Goal: Task Accomplishment & Management: Manage account settings

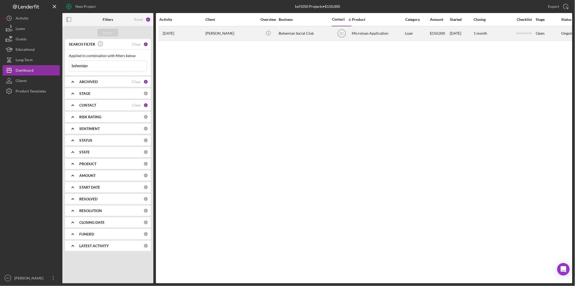
click at [217, 32] on div "[PERSON_NAME]" at bounding box center [231, 34] width 52 height 14
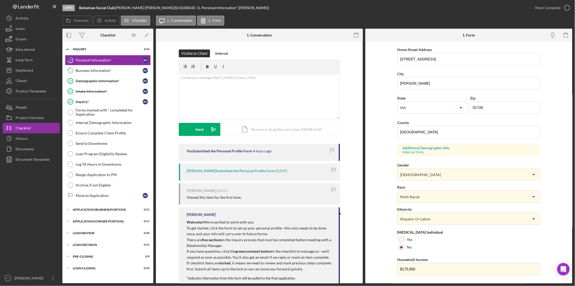
scroll to position [106, 0]
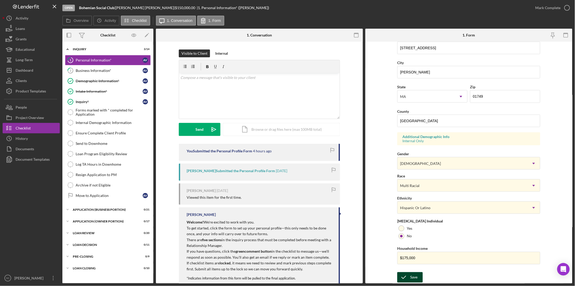
click at [398, 276] on div "Save Save" at bounding box center [469, 277] width 143 height 11
click at [545, 4] on div "Mark Complete" at bounding box center [548, 8] width 25 height 10
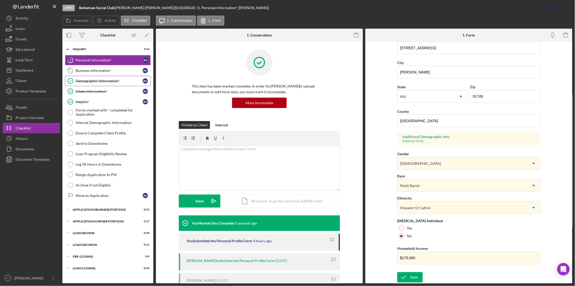
scroll to position [1, 0]
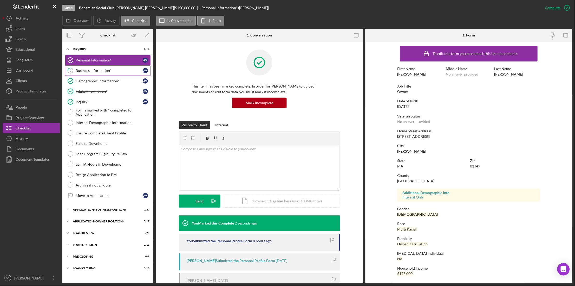
click at [80, 73] on link "2 Business Information* A V" at bounding box center [108, 70] width 86 height 10
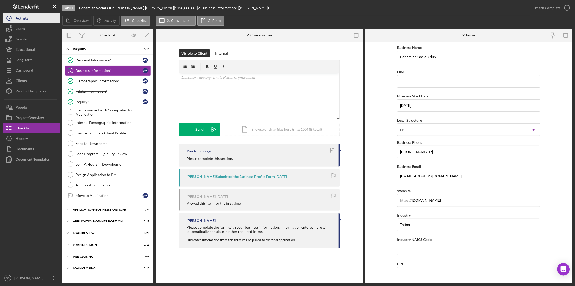
click at [17, 22] on div "Activity" at bounding box center [22, 19] width 13 height 12
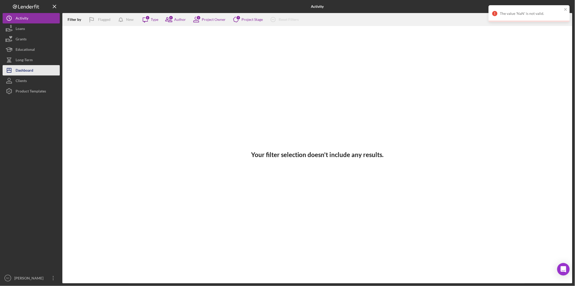
click at [31, 70] on div "Dashboard" at bounding box center [25, 71] width 18 height 12
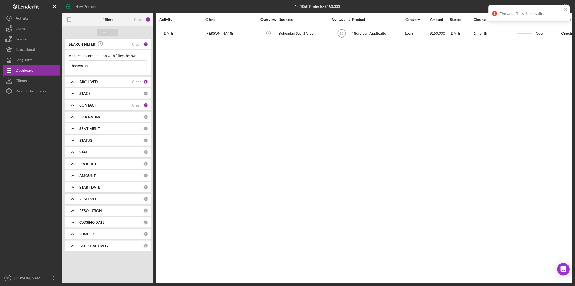
click at [145, 43] on div "1" at bounding box center [146, 44] width 5 height 5
click at [138, 44] on div "Clear" at bounding box center [136, 44] width 9 height 4
click at [119, 67] on input at bounding box center [107, 66] width 77 height 10
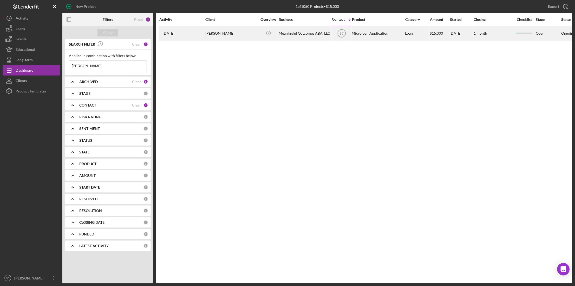
type input "[PERSON_NAME]"
click at [212, 31] on div "[PERSON_NAME]" at bounding box center [231, 34] width 52 height 14
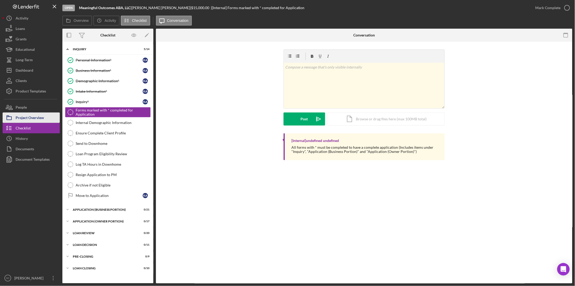
click at [34, 114] on div "Project Overview" at bounding box center [30, 118] width 28 height 12
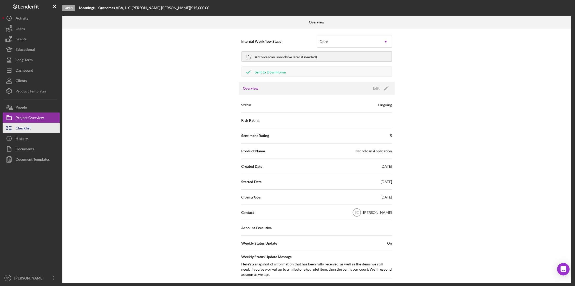
drag, startPoint x: 30, startPoint y: 127, endPoint x: 52, endPoint y: 129, distance: 22.1
click at [29, 127] on div "Checklist" at bounding box center [23, 129] width 15 height 12
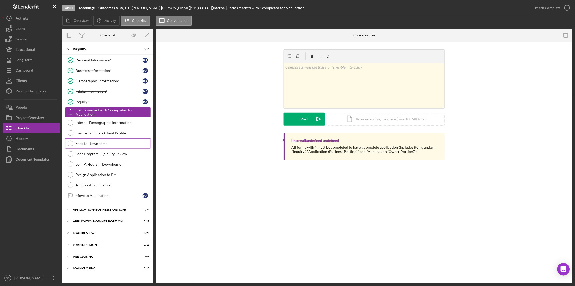
click at [87, 142] on div "Send to Downhome" at bounding box center [113, 143] width 75 height 4
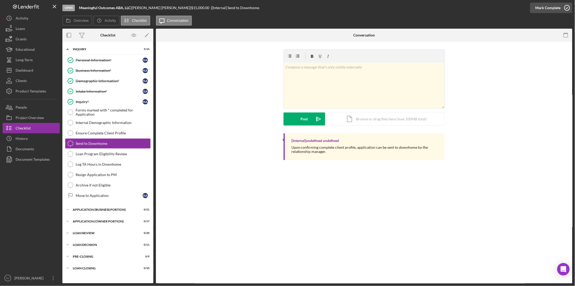
click at [538, 8] on div "Mark Complete" at bounding box center [548, 8] width 25 height 10
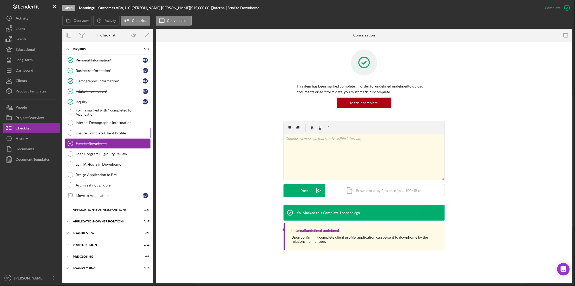
click at [93, 135] on div "Ensure Complete Client Profile" at bounding box center [113, 133] width 75 height 4
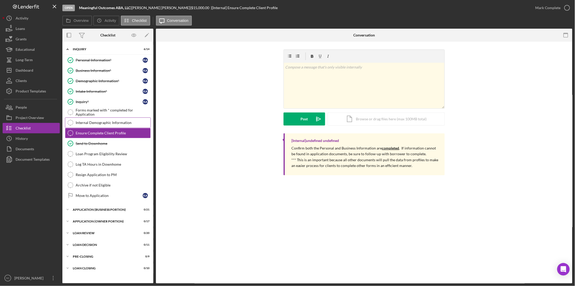
click at [84, 122] on div "Internal Demographic Information" at bounding box center [113, 122] width 75 height 4
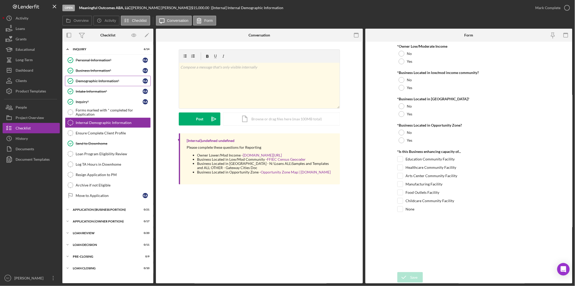
drag, startPoint x: 93, startPoint y: 81, endPoint x: 100, endPoint y: 83, distance: 6.8
click at [93, 81] on div "Demographic Information*" at bounding box center [109, 81] width 67 height 4
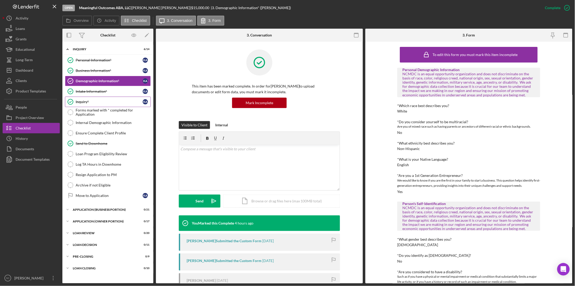
click at [97, 100] on div "Inquiry*" at bounding box center [109, 102] width 67 height 4
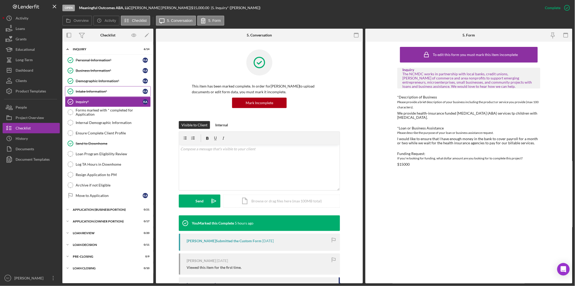
click at [81, 91] on div "Intake Information*" at bounding box center [109, 91] width 67 height 4
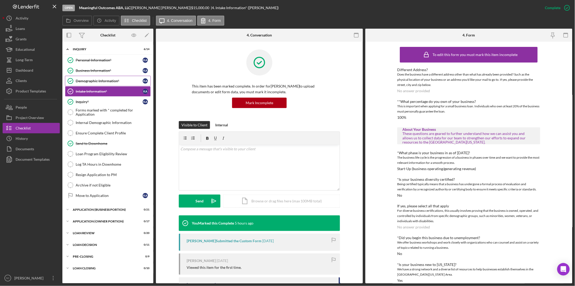
click at [89, 81] on div "Demographic Information*" at bounding box center [109, 81] width 67 height 4
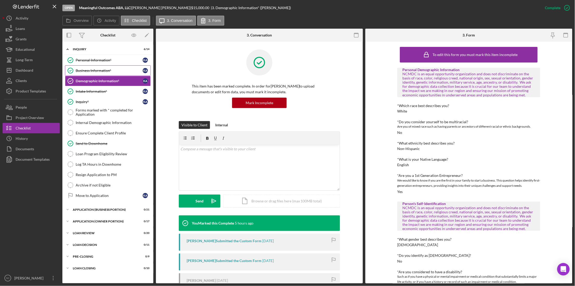
click at [91, 68] on link "Business Information* Business Information* K A" at bounding box center [108, 70] width 86 height 10
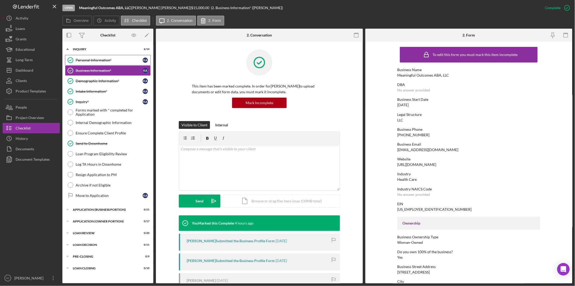
click at [105, 58] on div "Personal Information*" at bounding box center [109, 60] width 67 height 4
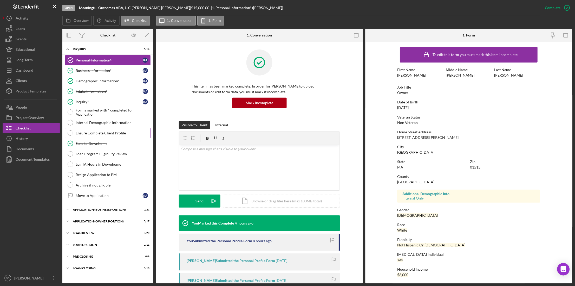
click at [82, 133] on div "Ensure Complete Client Profile" at bounding box center [113, 133] width 75 height 4
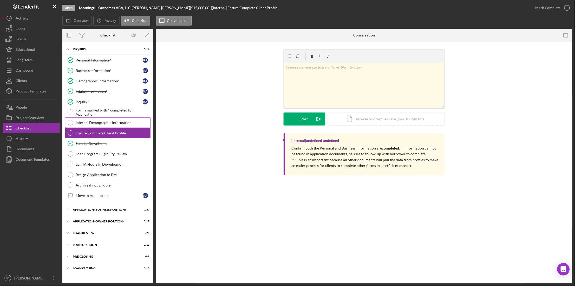
click at [102, 125] on link "Internal Demographic Information Internal Demographic Information" at bounding box center [108, 122] width 86 height 10
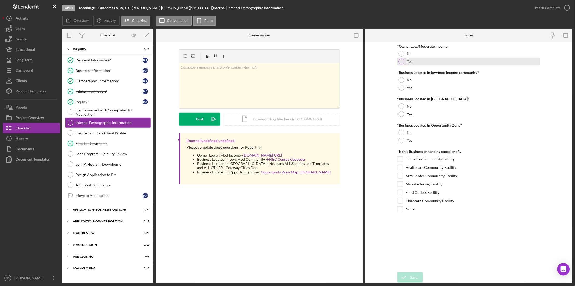
click at [401, 60] on div at bounding box center [402, 62] width 6 height 6
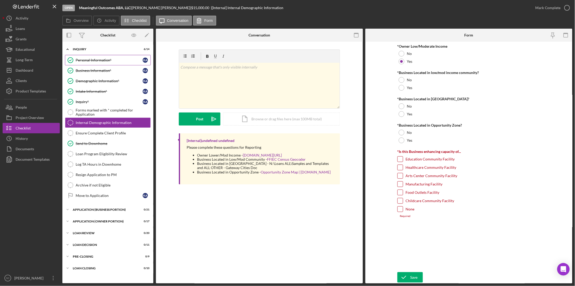
click at [94, 57] on link "Personal Information* Personal Information* K A" at bounding box center [108, 60] width 86 height 10
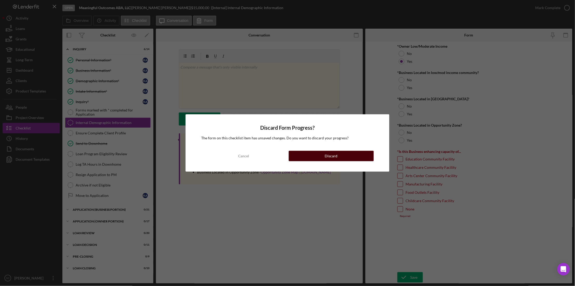
click at [316, 154] on button "Discard" at bounding box center [331, 156] width 85 height 10
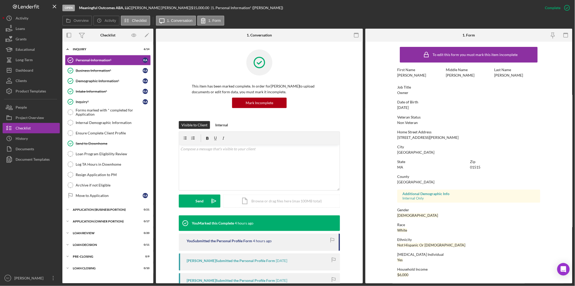
scroll to position [1, 0]
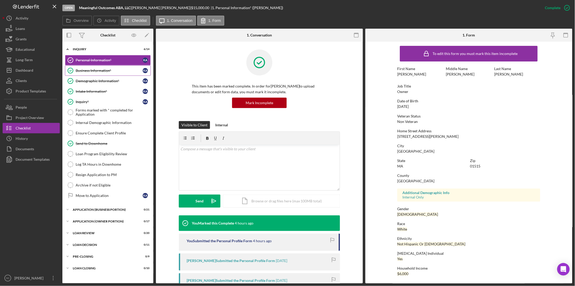
click at [91, 71] on div "Business Information*" at bounding box center [109, 70] width 67 height 4
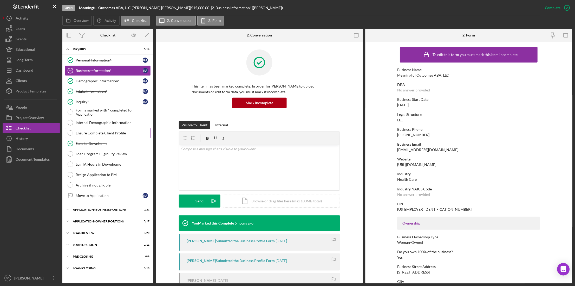
click at [92, 134] on div "Ensure Complete Client Profile" at bounding box center [113, 133] width 75 height 4
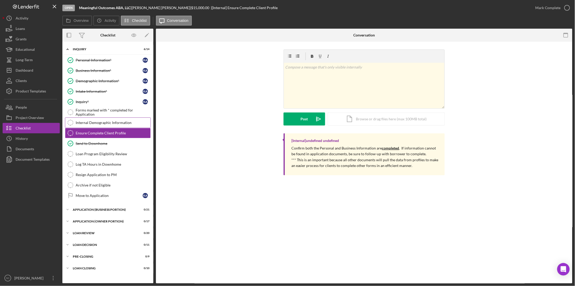
click at [94, 128] on link "Internal Demographic Information Internal Demographic Information" at bounding box center [108, 122] width 86 height 10
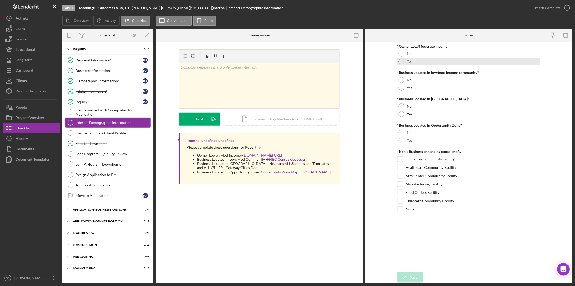
click at [401, 59] on div at bounding box center [402, 62] width 6 height 6
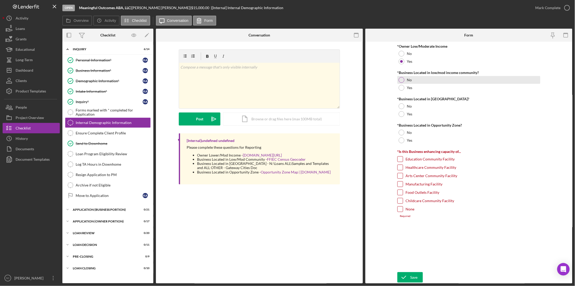
click at [401, 83] on div "No" at bounding box center [469, 80] width 143 height 8
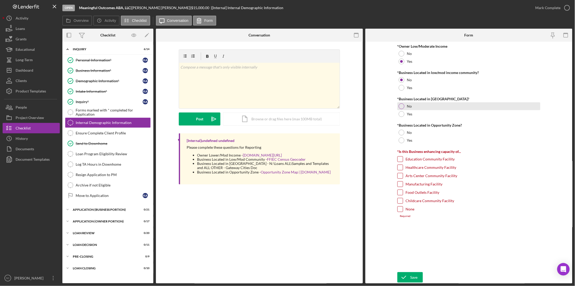
click at [401, 107] on div at bounding box center [402, 106] width 6 height 6
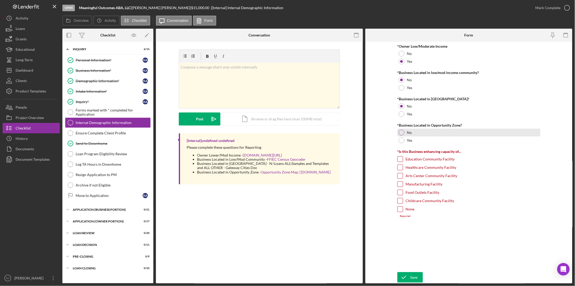
click at [400, 132] on div at bounding box center [402, 133] width 6 height 6
click at [400, 211] on input "None" at bounding box center [400, 208] width 5 height 5
checkbox input "true"
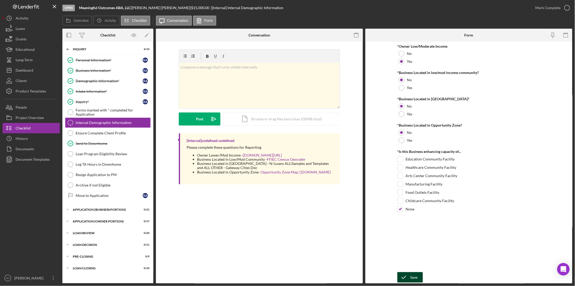
click at [407, 277] on icon "submit" at bounding box center [404, 276] width 13 height 13
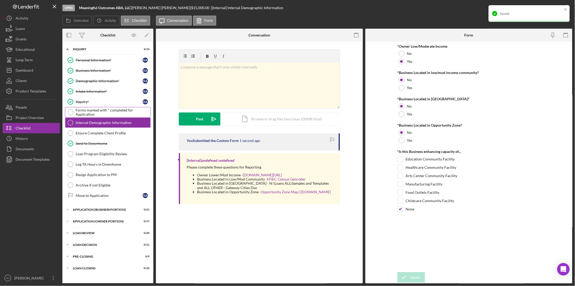
click at [88, 114] on div "Forms marked with * completed for Application" at bounding box center [113, 112] width 75 height 8
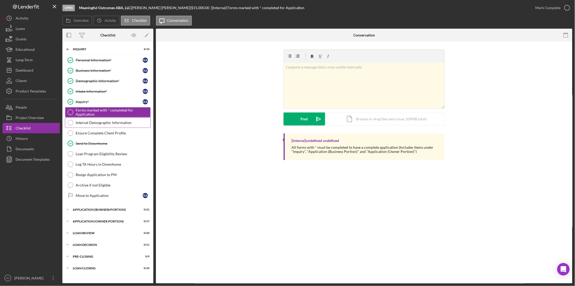
click at [86, 121] on div "Internal Demographic Information" at bounding box center [113, 122] width 75 height 4
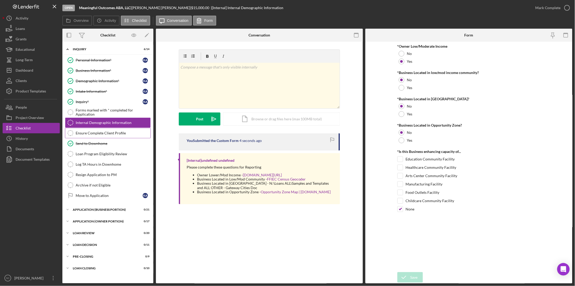
click at [85, 130] on link "Ensure Complete Client Profile Ensure Complete Client Profile" at bounding box center [108, 133] width 86 height 10
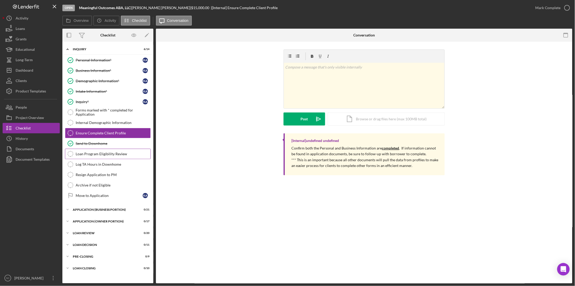
click at [89, 156] on div "Loan Program Eligibility Review" at bounding box center [113, 154] width 75 height 4
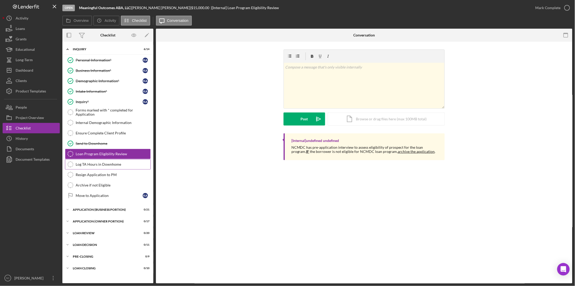
click at [92, 169] on link "Log TA Hours in Downhome Log TA Hours in [GEOGRAPHIC_DATA]" at bounding box center [108, 164] width 86 height 10
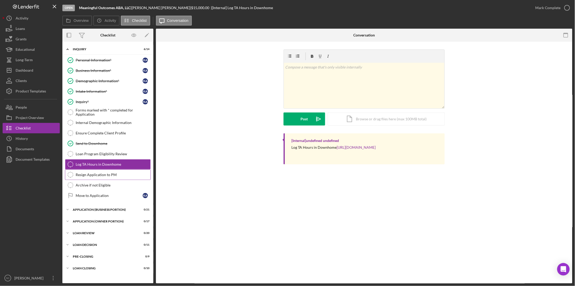
click at [93, 175] on div "Resign Application to PM" at bounding box center [113, 174] width 75 height 4
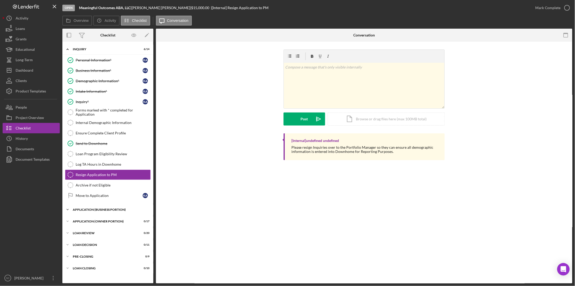
click at [92, 212] on div "Icon/Expander APPLICATION (BUSINESS PORTION) 0 / 21" at bounding box center [107, 209] width 91 height 10
click at [100, 199] on link "Move to Application Move to Application K A" at bounding box center [108, 195] width 86 height 10
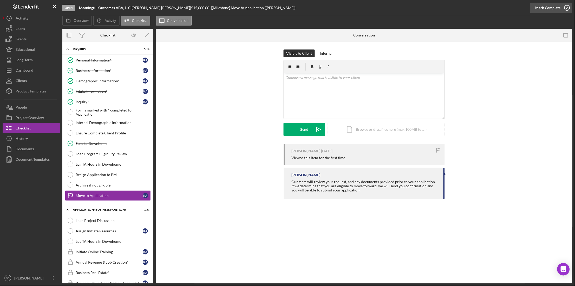
click at [537, 10] on div "Mark Complete" at bounding box center [548, 8] width 25 height 10
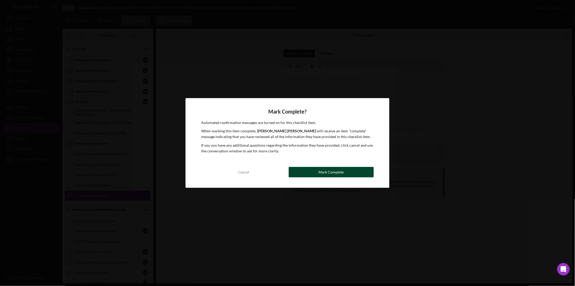
click at [312, 171] on button "Mark Complete" at bounding box center [331, 172] width 85 height 10
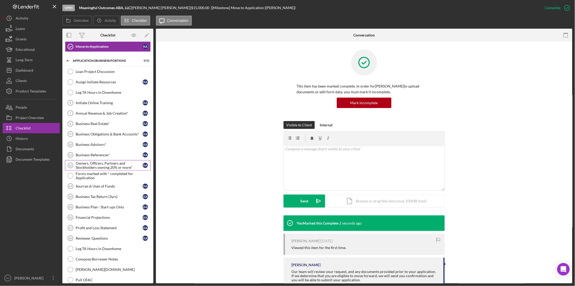
scroll to position [163, 0]
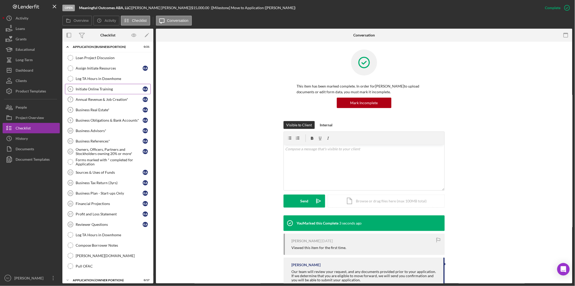
click at [88, 94] on link "Initiate Online Training 6 Initiate Online Training K A" at bounding box center [108, 89] width 86 height 10
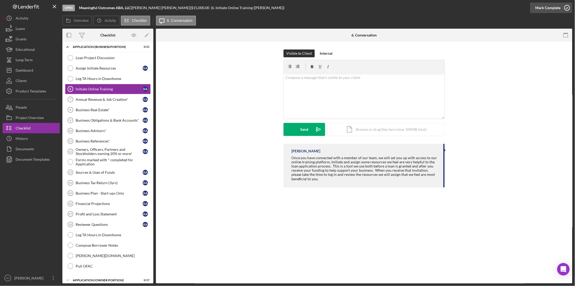
click at [541, 10] on div "Mark Complete" at bounding box center [548, 8] width 25 height 10
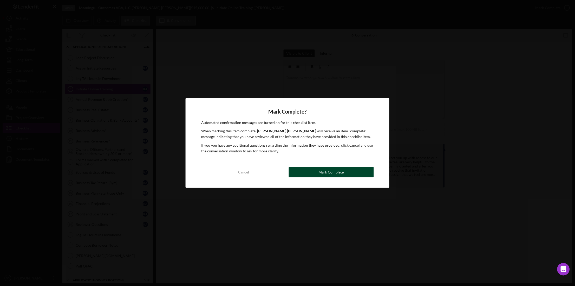
click at [319, 176] on button "Mark Complete" at bounding box center [331, 172] width 85 height 10
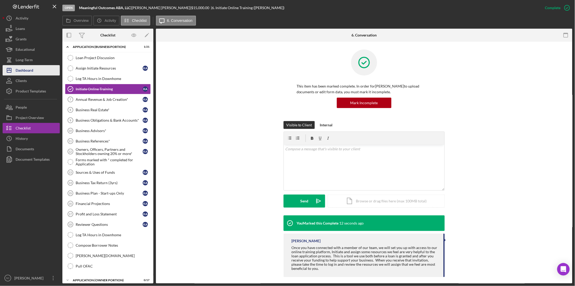
click at [38, 72] on button "Icon/Dashboard Dashboard" at bounding box center [31, 70] width 57 height 10
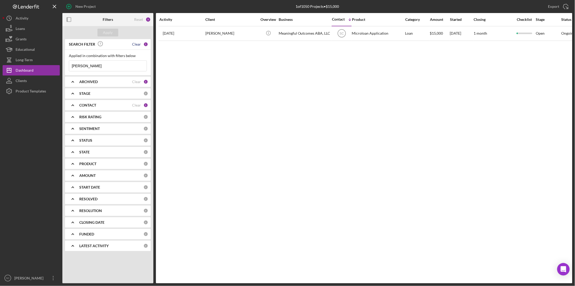
click at [135, 44] on div "Clear" at bounding box center [136, 44] width 9 height 4
click at [107, 33] on div "Apply" at bounding box center [108, 33] width 10 height 8
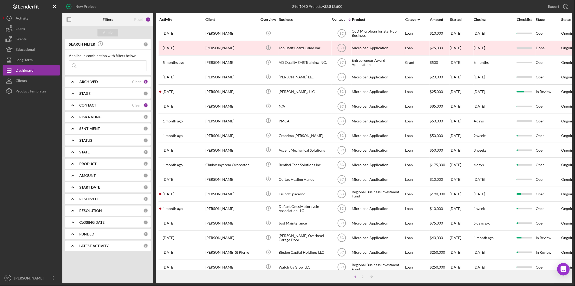
click at [97, 105] on div "CONTACT" at bounding box center [105, 105] width 53 height 4
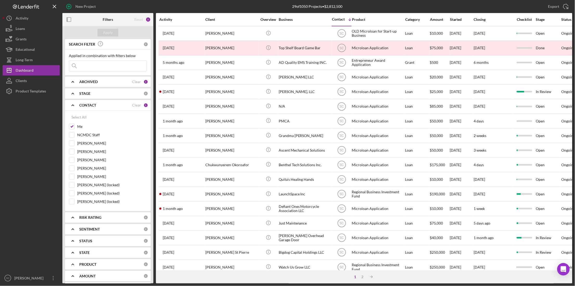
click at [97, 105] on div "CONTACT" at bounding box center [105, 105] width 53 height 4
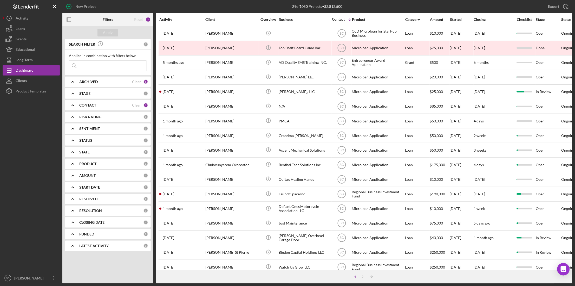
click at [97, 105] on div "CONTACT" at bounding box center [105, 105] width 53 height 4
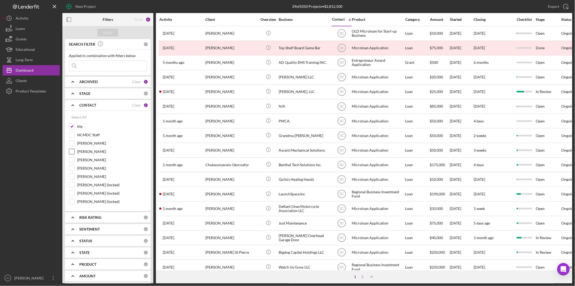
click at [73, 152] on input "[PERSON_NAME]" at bounding box center [71, 151] width 5 height 5
checkbox input "true"
click at [72, 169] on input "[PERSON_NAME]" at bounding box center [71, 167] width 5 height 5
checkbox input "true"
click at [108, 33] on div "Apply" at bounding box center [108, 33] width 10 height 8
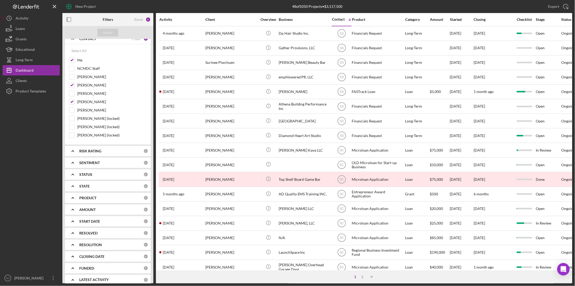
scroll to position [72, 0]
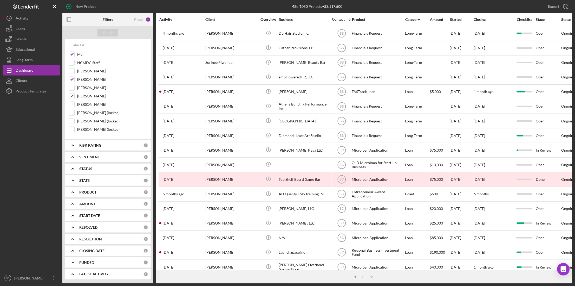
click at [97, 193] on div "PRODUCT" at bounding box center [111, 192] width 64 height 4
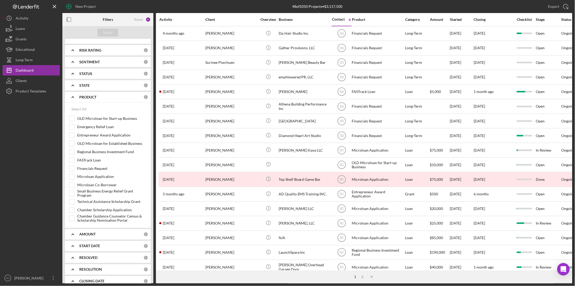
scroll to position [199, 0]
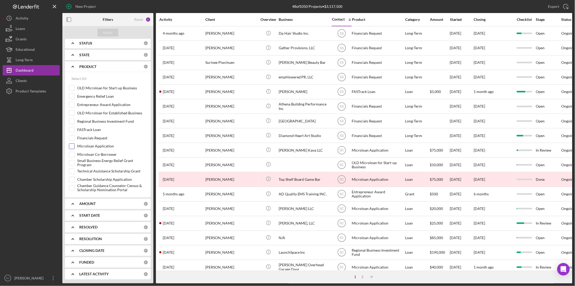
click at [71, 145] on input "Microloan Application" at bounding box center [71, 146] width 5 height 5
checkbox input "true"
click at [70, 152] on input "Microloan Co-Borrower" at bounding box center [71, 154] width 5 height 5
checkbox input "true"
click at [70, 120] on input "Regional Business Investment Fund" at bounding box center [71, 121] width 5 height 5
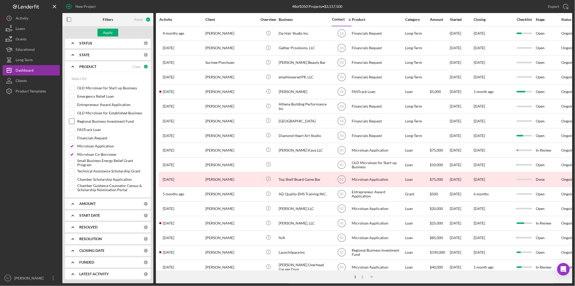
checkbox input "true"
click at [105, 33] on div "Apply" at bounding box center [108, 33] width 10 height 8
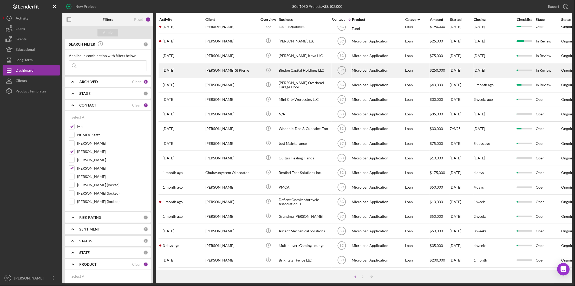
scroll to position [131, 0]
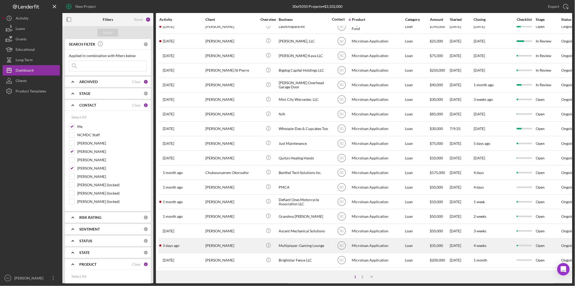
click at [233, 238] on div "[PERSON_NAME]" at bounding box center [231, 245] width 52 height 14
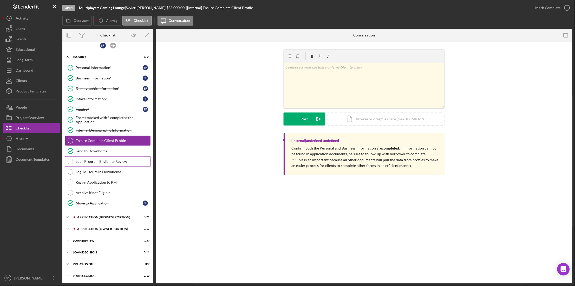
scroll to position [5, 0]
click at [93, 217] on div "APPLICATION (BUSINESS PORTION)" at bounding box center [112, 216] width 70 height 3
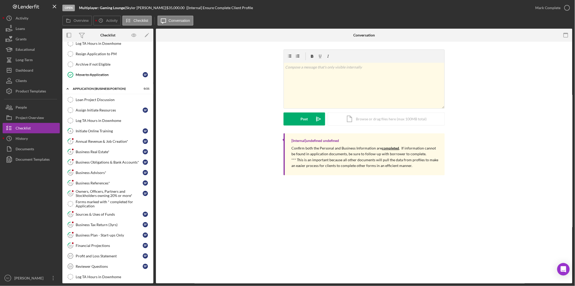
scroll to position [135, 0]
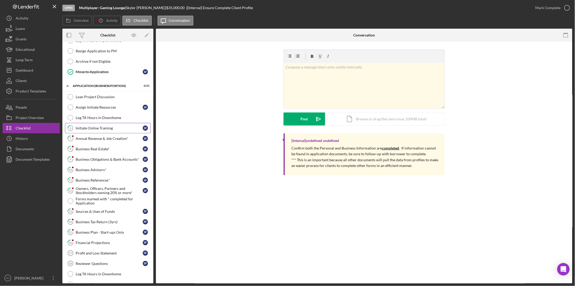
click at [103, 126] on link "6 Initiate Online Training S F" at bounding box center [108, 128] width 86 height 10
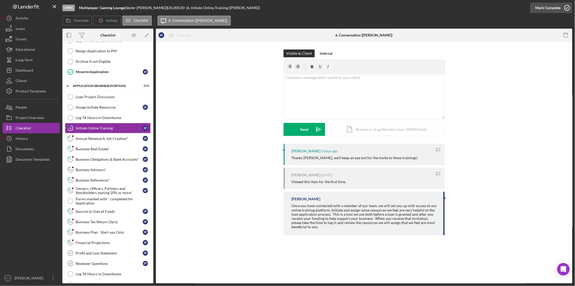
click at [553, 4] on div "Mark Complete" at bounding box center [548, 8] width 25 height 10
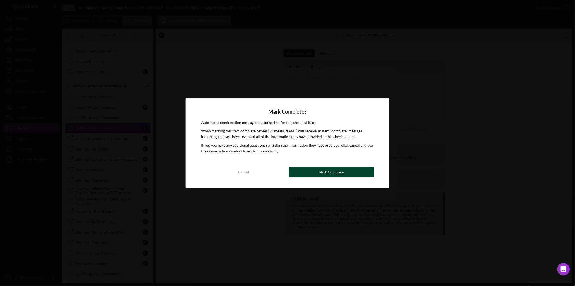
click at [317, 171] on button "Mark Complete" at bounding box center [331, 172] width 85 height 10
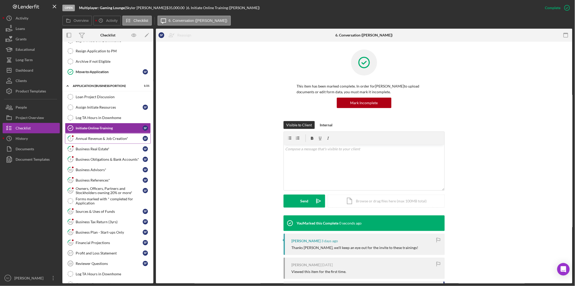
click at [97, 138] on div "Annual Revenue & Job Creation*" at bounding box center [109, 138] width 67 height 4
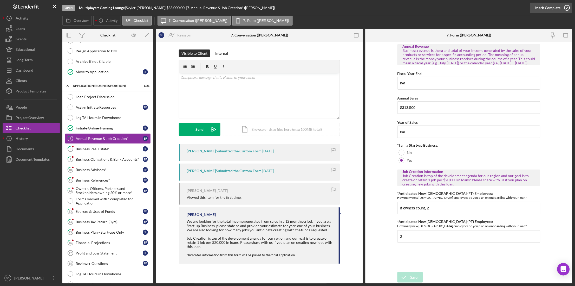
click at [555, 6] on div "Mark Complete" at bounding box center [548, 8] width 25 height 10
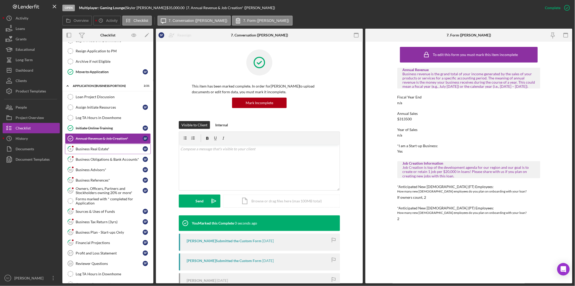
click at [95, 152] on link "8 Business Real Estate* S F" at bounding box center [108, 149] width 86 height 10
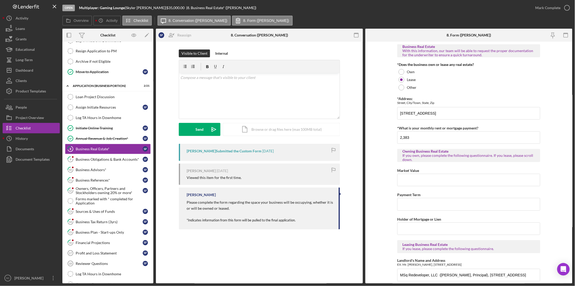
click at [376, 111] on form "Business Real Estate With this information, our team will be able to request th…" at bounding box center [469, 162] width 207 height 241
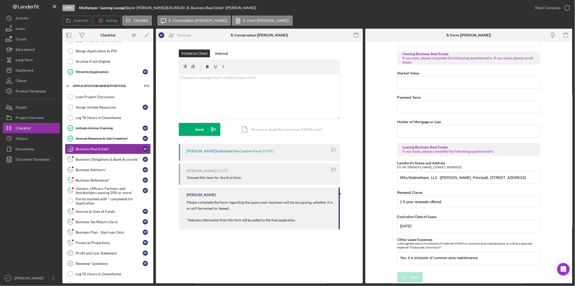
scroll to position [98, 0]
click at [548, 9] on div "Mark Complete" at bounding box center [548, 8] width 25 height 10
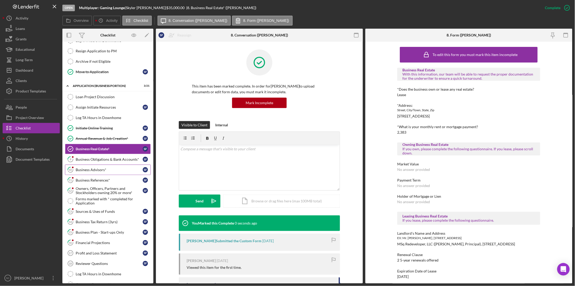
click at [90, 165] on link "10 Business Advisors* S F" at bounding box center [108, 169] width 86 height 10
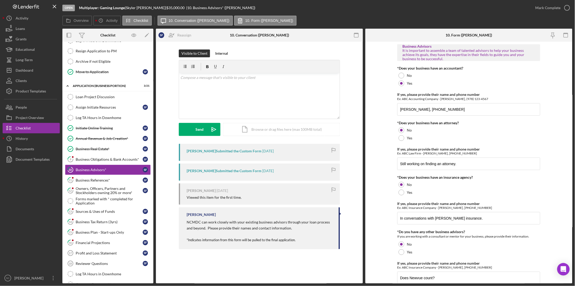
click at [384, 143] on form "Business Advisors It is important to assemble a team of talented advisors to he…" at bounding box center [469, 162] width 207 height 241
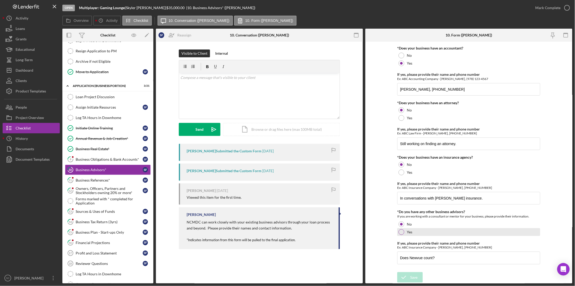
click at [400, 232] on div at bounding box center [402, 232] width 6 height 6
click at [414, 277] on div "Save" at bounding box center [414, 277] width 7 height 10
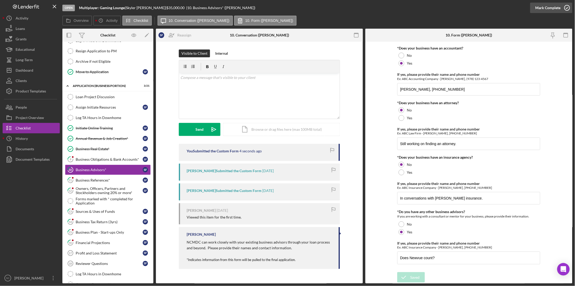
click at [552, 6] on div "Mark Complete" at bounding box center [548, 8] width 25 height 10
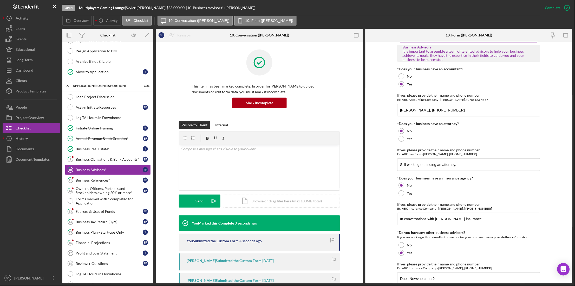
scroll to position [41, 0]
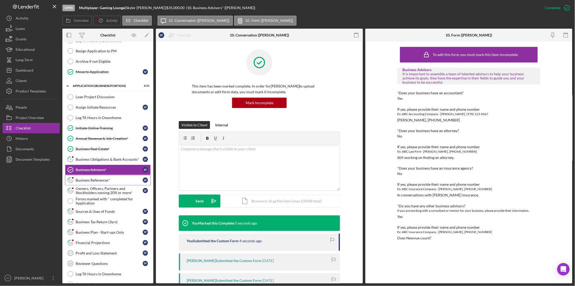
click at [90, 185] on link "11 Business References* S F" at bounding box center [108, 180] width 86 height 10
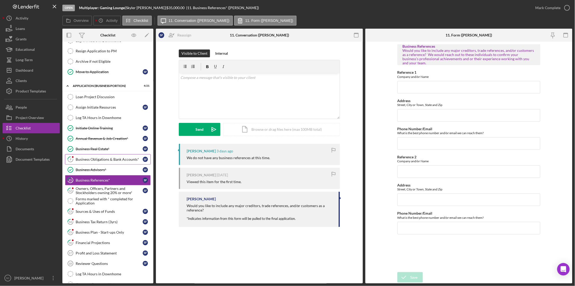
click at [90, 159] on div "Business Obligations & Bank Accounts*" at bounding box center [109, 159] width 67 height 4
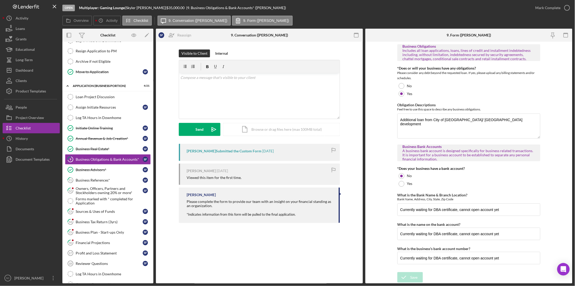
scroll to position [0, 0]
click at [539, 10] on div "Mark Complete" at bounding box center [548, 8] width 25 height 10
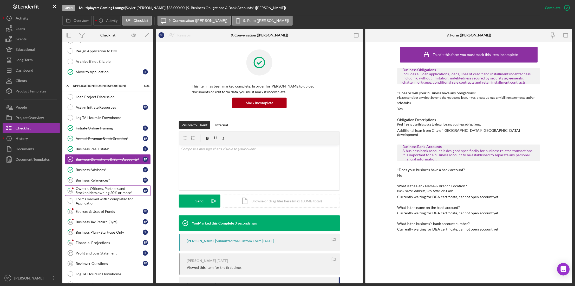
click at [97, 189] on div "Owners, Officers, Partners and Stockholders owning 20% or more*" at bounding box center [109, 190] width 67 height 8
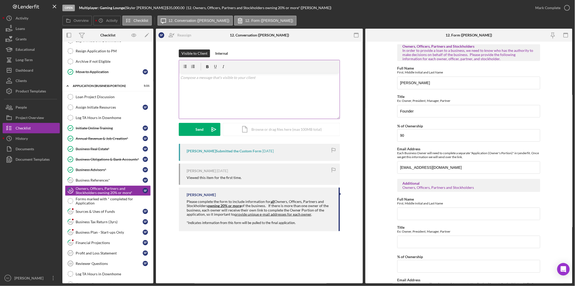
click at [211, 86] on div "v Color teal Color pink Remove color Add row above Add row below Add column bef…" at bounding box center [259, 96] width 161 height 46
click at [239, 79] on p "Please fill in the additional owner." at bounding box center [260, 78] width 158 height 6
click at [195, 128] on button "Send Icon/icon-invite-send" at bounding box center [200, 129] width 42 height 13
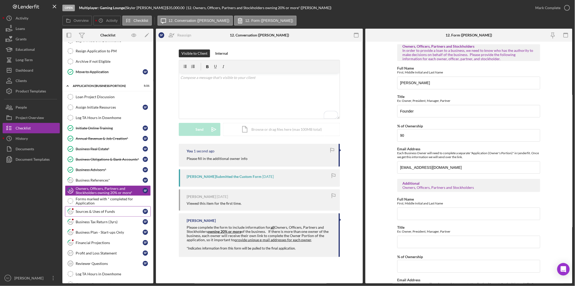
click at [100, 213] on div "Sources & Uses of Funds" at bounding box center [109, 211] width 67 height 4
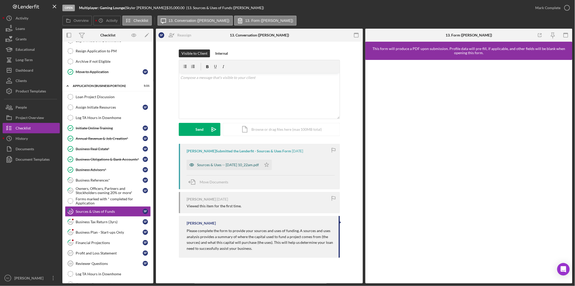
click at [202, 166] on div "Sources & Uses -- [DATE] 10_22am.pdf" at bounding box center [228, 165] width 62 height 4
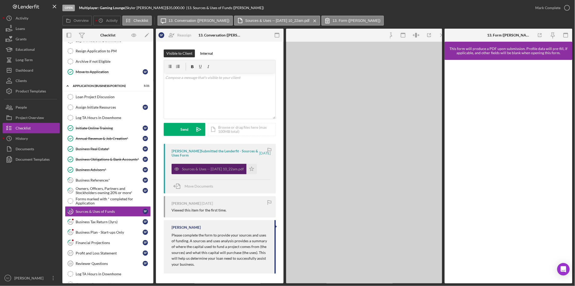
click at [202, 166] on div "Sources & Uses -- [DATE] 10_22am.pdf" at bounding box center [209, 169] width 75 height 10
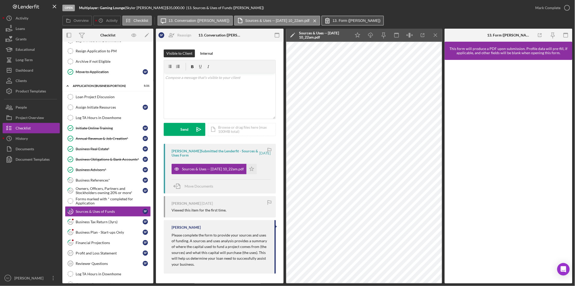
click at [348, 24] on button "13. Form ([PERSON_NAME])" at bounding box center [353, 21] width 62 height 10
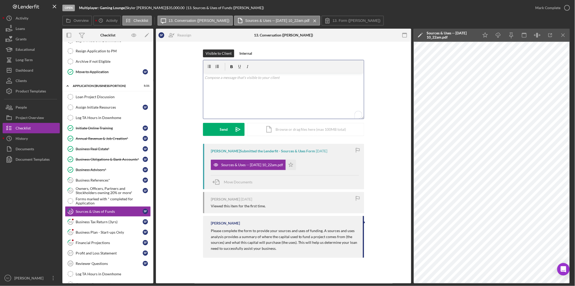
click at [226, 86] on div "v Color teal Color pink Remove color Add row above Add row below Add column bef…" at bounding box center [283, 96] width 161 height 46
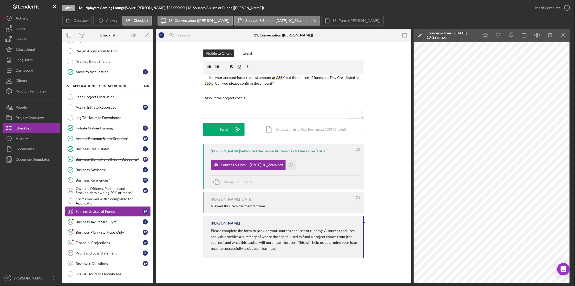
click at [258, 98] on p "Also, if the project cost is" at bounding box center [284, 98] width 158 height 6
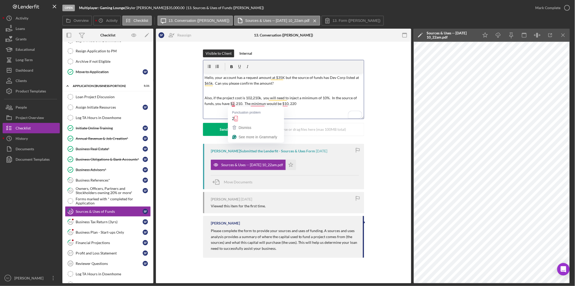
click at [234, 105] on p "Also, if the project cost is 102,210k, you will need to inject a minimum of 10%…" at bounding box center [284, 101] width 158 height 12
click at [241, 103] on p "Also, if the project cost is 102,210k, you will need to inject a minimum of 10%…" at bounding box center [284, 101] width 158 height 12
click at [222, 98] on p "Also, if the project cost is 102,210k, you will need to inject a minimum of 10%…" at bounding box center [284, 101] width 158 height 12
click at [318, 102] on p "Also, if the project cost is 102,210k, you will need to inject a minimum of 10%…" at bounding box center [284, 101] width 158 height 12
click at [226, 130] on div "Send" at bounding box center [224, 129] width 8 height 13
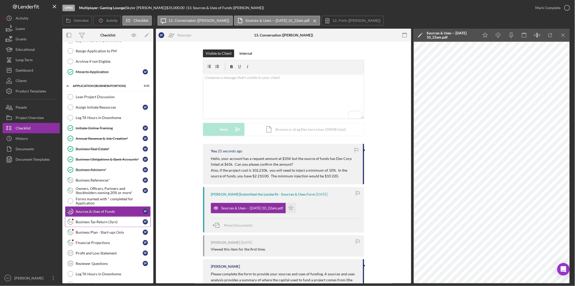
click at [98, 226] on link "14 Business Tax Return (3yrs) S F" at bounding box center [108, 221] width 86 height 10
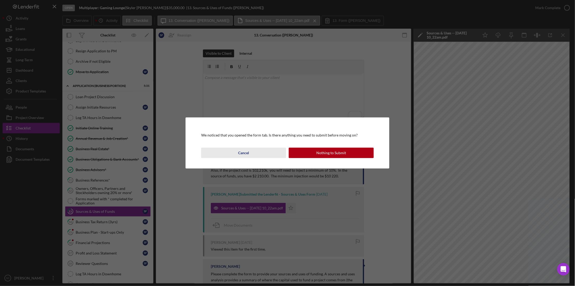
click at [252, 152] on button "Cancel" at bounding box center [243, 152] width 85 height 10
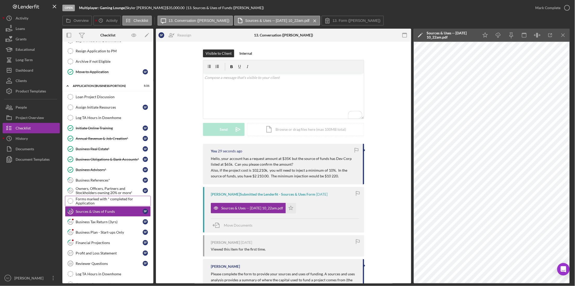
click at [119, 199] on div "Forms marked with * completed for Application" at bounding box center [113, 201] width 75 height 8
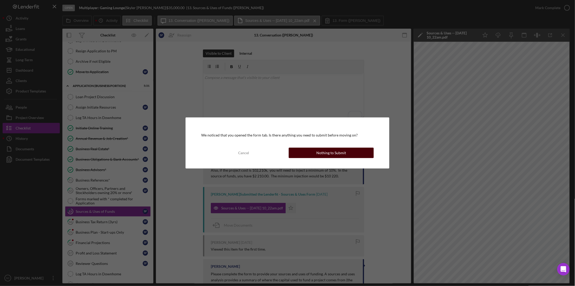
click at [314, 154] on button "Nothing to Submit" at bounding box center [331, 152] width 85 height 10
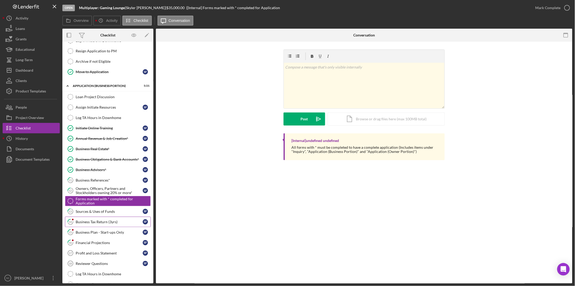
click at [105, 220] on link "14 Business Tax Return (3yrs) S F" at bounding box center [108, 221] width 86 height 10
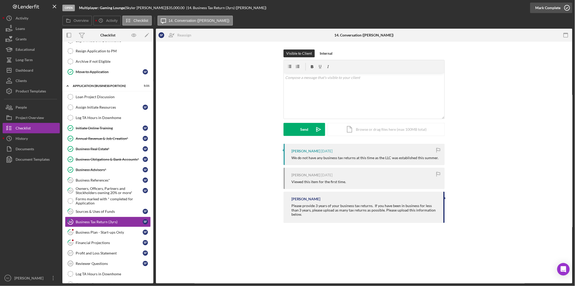
click at [553, 6] on div "Mark Complete" at bounding box center [548, 8] width 25 height 10
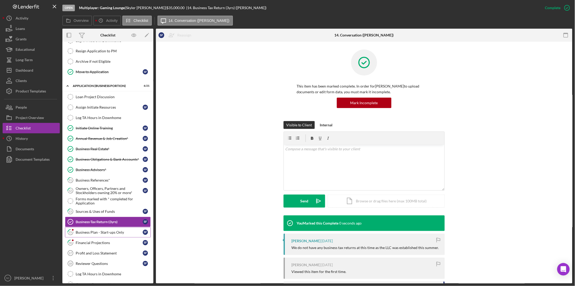
click at [103, 234] on div "Business Plan - Start-ups Only" at bounding box center [109, 232] width 67 height 4
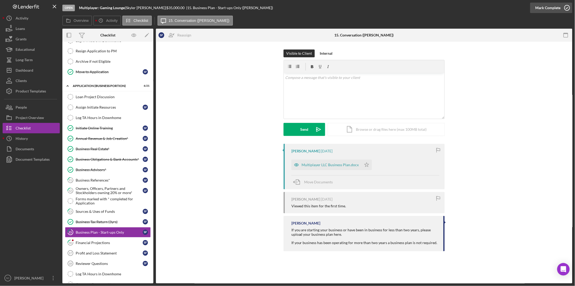
click at [548, 8] on div "Mark Complete" at bounding box center [548, 8] width 25 height 10
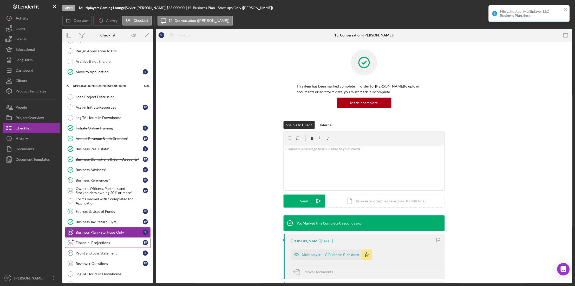
click at [92, 244] on div "Financial Projections" at bounding box center [109, 242] width 67 height 4
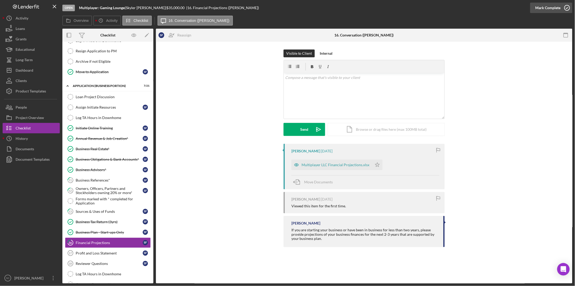
click at [554, 7] on div "Mark Complete" at bounding box center [548, 8] width 25 height 10
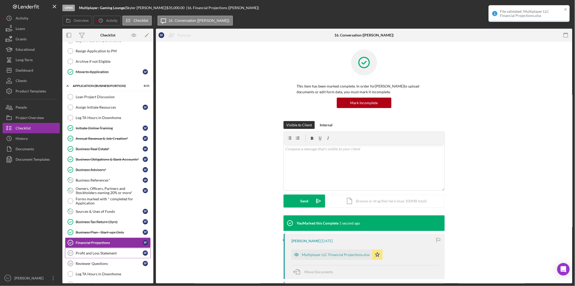
click at [96, 255] on div "Profit and Loss Statement" at bounding box center [109, 253] width 67 height 4
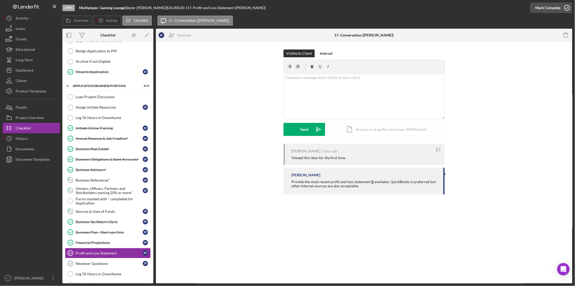
click at [548, 9] on div "Mark Complete" at bounding box center [548, 8] width 25 height 10
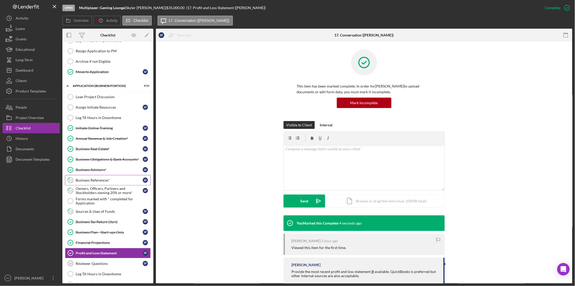
click at [107, 179] on link "11 Business References* S F" at bounding box center [108, 180] width 86 height 10
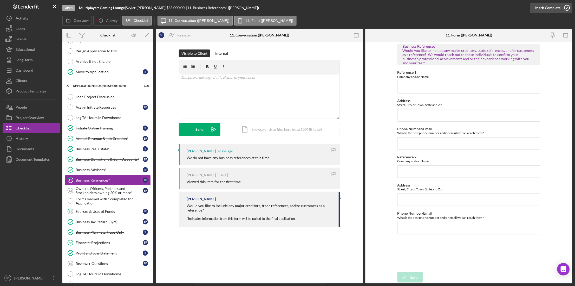
click at [567, 9] on icon "button" at bounding box center [567, 7] width 13 height 13
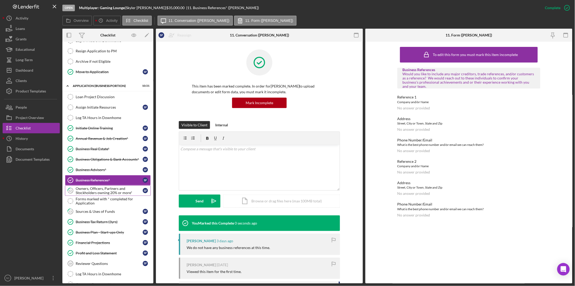
click at [83, 190] on div "Owners, Officers, Partners and Stockholders owning 20% or more*" at bounding box center [109, 190] width 67 height 8
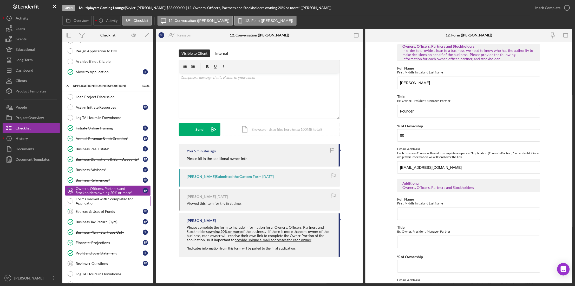
click at [85, 201] on div "Forms marked with * completed for Application" at bounding box center [113, 201] width 75 height 8
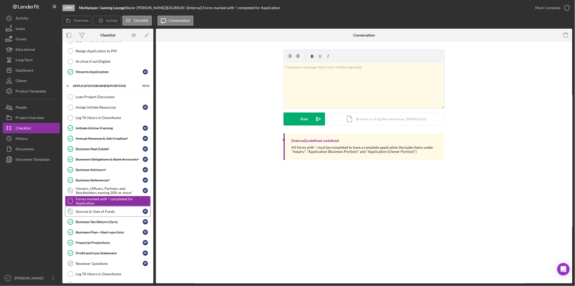
click at [86, 212] on div "Sources & Uses of Funds" at bounding box center [109, 211] width 67 height 4
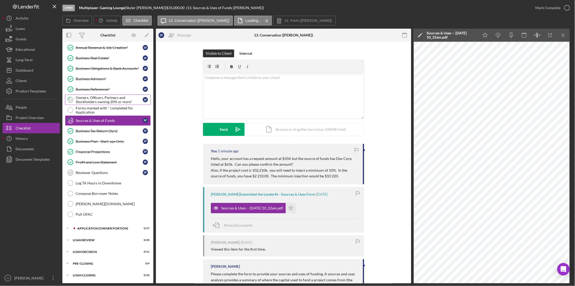
scroll to position [228, 0]
click at [89, 229] on div "APPLICATION (OWNER PORTION)" at bounding box center [112, 227] width 70 height 3
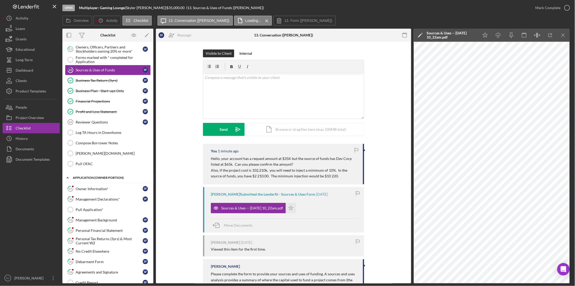
scroll to position [293, 0]
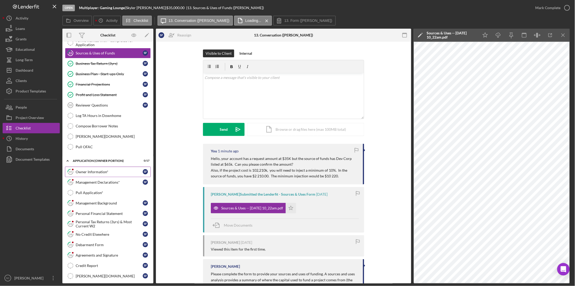
click at [99, 173] on div "Owner Information*" at bounding box center [109, 172] width 67 height 4
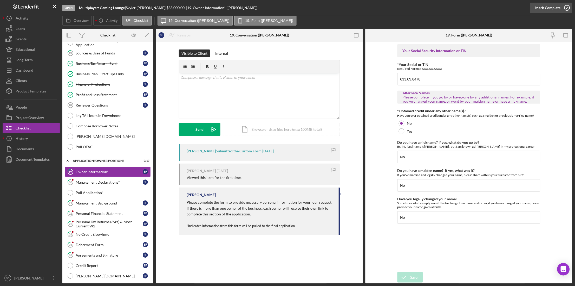
click at [544, 10] on div "Mark Complete" at bounding box center [548, 8] width 25 height 10
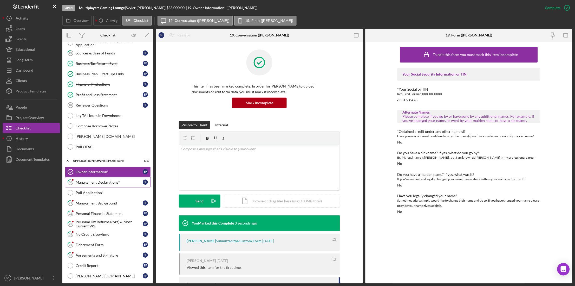
click at [107, 184] on div "Management Declarations*" at bounding box center [109, 182] width 67 height 4
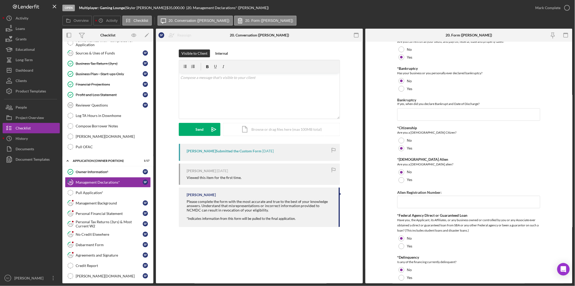
scroll to position [260, 0]
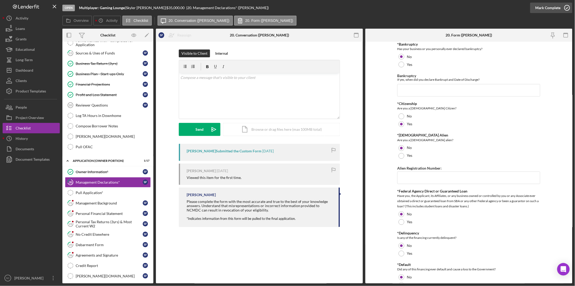
click at [546, 10] on div "Mark Complete" at bounding box center [548, 8] width 25 height 10
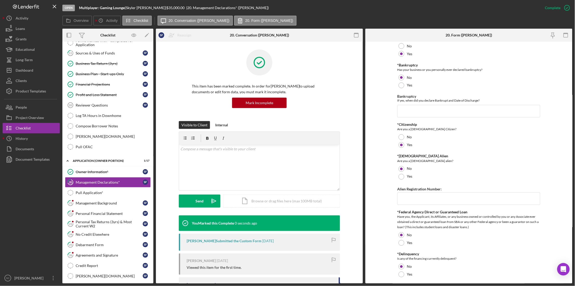
scroll to position [281, 0]
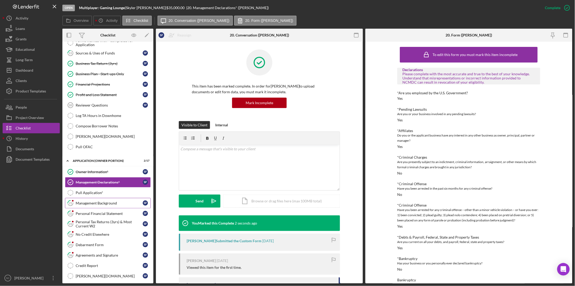
click at [98, 203] on link "21 Management Background S F" at bounding box center [108, 203] width 86 height 10
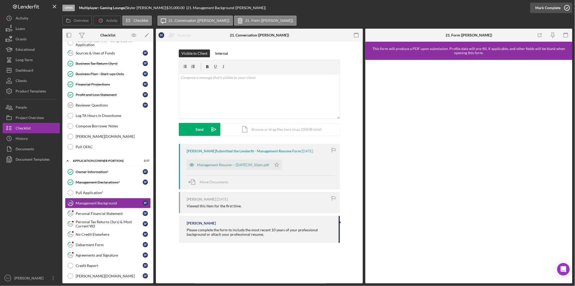
click at [547, 6] on div "Mark Complete" at bounding box center [548, 8] width 25 height 10
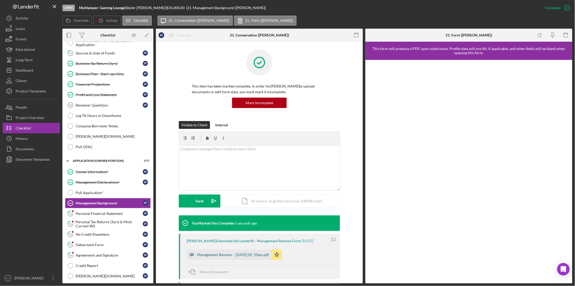
click at [216, 257] on div "Management Resume -- [DATE] 09_10am.pdf" at bounding box center [229, 254] width 85 height 10
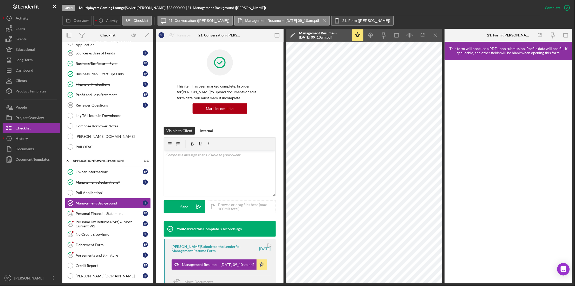
click at [353, 21] on label "21. Form ([PERSON_NAME])" at bounding box center [366, 20] width 48 height 4
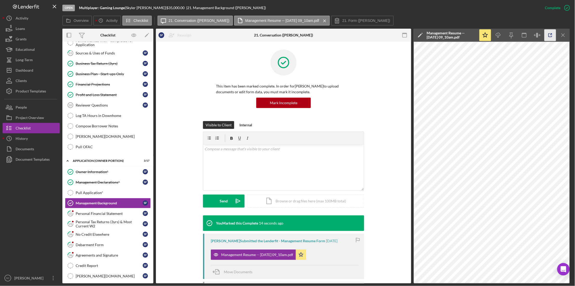
click at [551, 35] on icon "button" at bounding box center [551, 35] width 12 height 12
click at [110, 218] on link "22 Personal Financial Statement S F" at bounding box center [108, 213] width 86 height 10
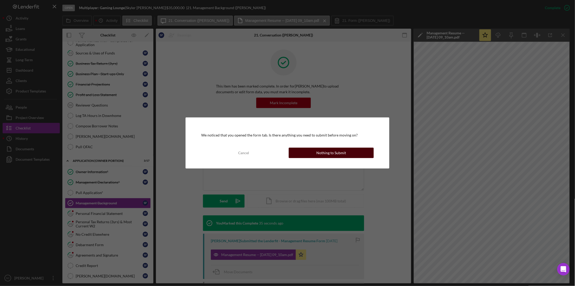
click at [353, 151] on button "Nothing to Submit" at bounding box center [331, 152] width 85 height 10
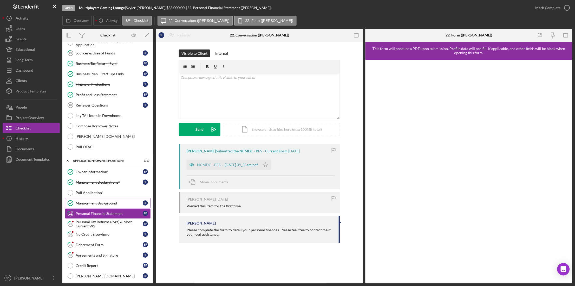
click at [99, 205] on div "Management Background" at bounding box center [109, 203] width 67 height 4
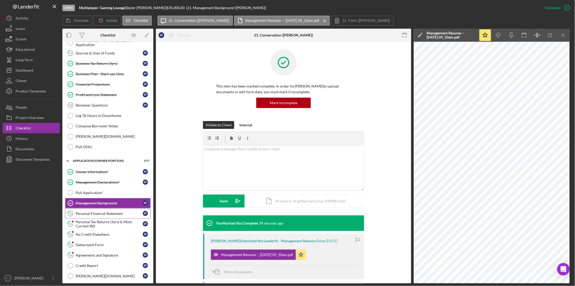
click at [101, 215] on div "Personal Financial Statement" at bounding box center [109, 213] width 67 height 4
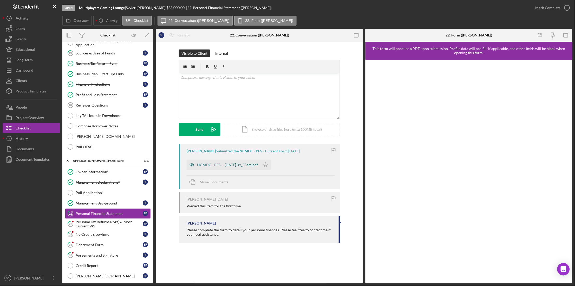
click at [229, 167] on div "NCMDC - PFS -- [DATE] 09_55am.pdf" at bounding box center [227, 165] width 61 height 4
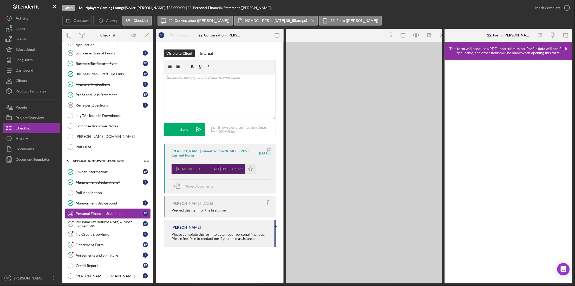
click at [229, 167] on div "NCMDC - PFS -- [DATE] 09_55am.pdf" at bounding box center [212, 169] width 61 height 4
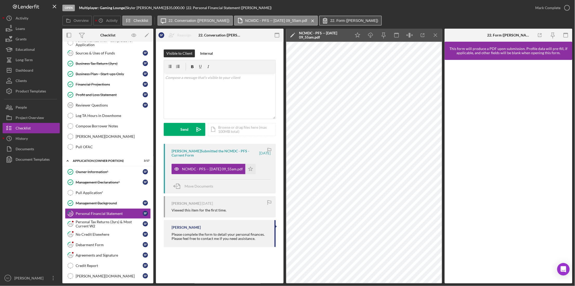
click at [332, 22] on label "22. Form ([PERSON_NAME])" at bounding box center [355, 20] width 48 height 4
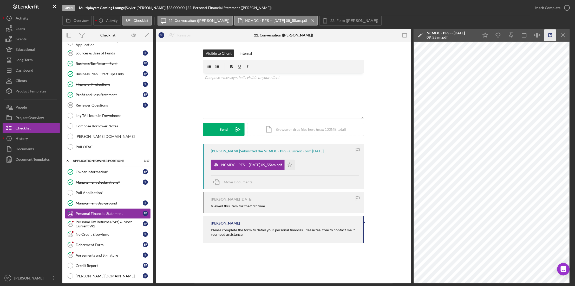
click at [553, 35] on icon "button" at bounding box center [551, 35] width 12 height 12
click at [41, 116] on div "Project Overview" at bounding box center [30, 118] width 28 height 12
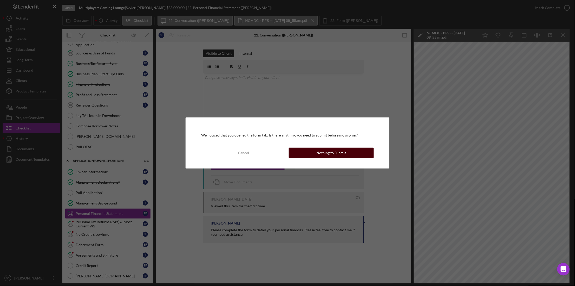
click at [348, 150] on button "Nothing to Submit" at bounding box center [331, 152] width 85 height 10
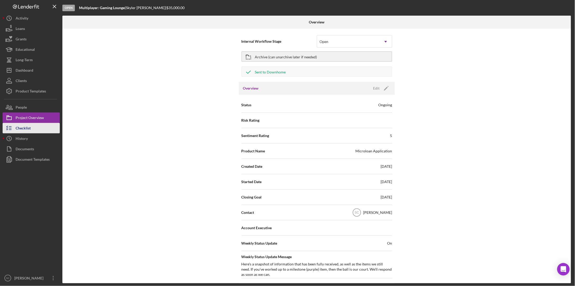
click at [35, 128] on button "Checklist" at bounding box center [31, 128] width 57 height 10
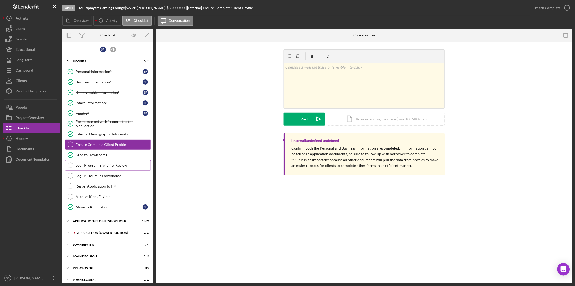
click at [103, 164] on div "Loan Program Eligibility Review" at bounding box center [113, 165] width 75 height 4
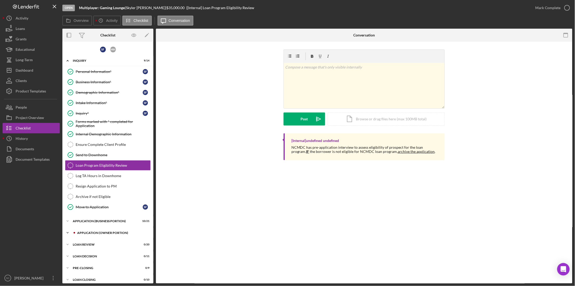
click at [95, 232] on div "APPLICATION (OWNER PORTION)" at bounding box center [112, 232] width 70 height 3
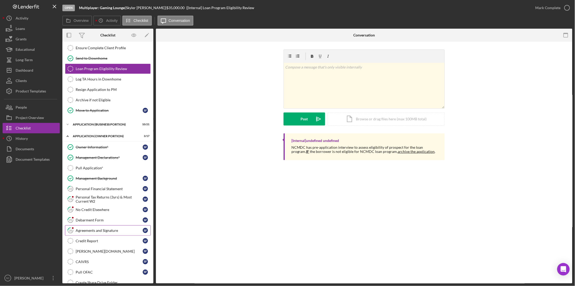
scroll to position [98, 0]
click at [538, 11] on div "Mark Complete" at bounding box center [548, 8] width 25 height 10
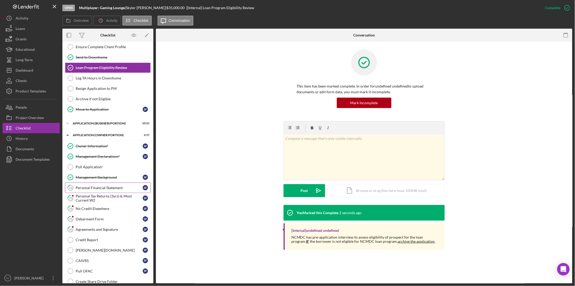
click at [95, 187] on div "Personal Financial Statement" at bounding box center [109, 187] width 67 height 4
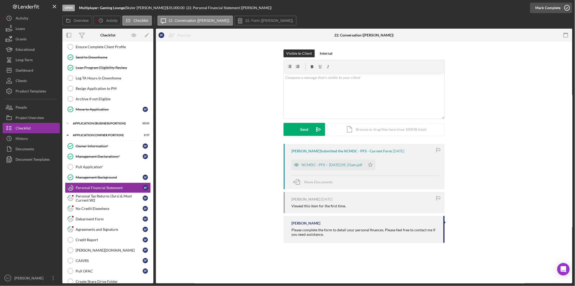
click at [554, 7] on div "Mark Complete" at bounding box center [548, 8] width 25 height 10
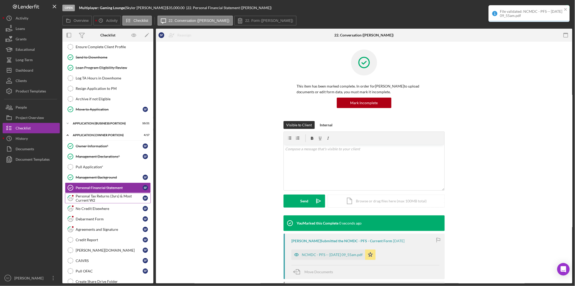
click at [101, 201] on div "Personal Tax Returns (3yrs) & Most Current W2" at bounding box center [109, 198] width 67 height 8
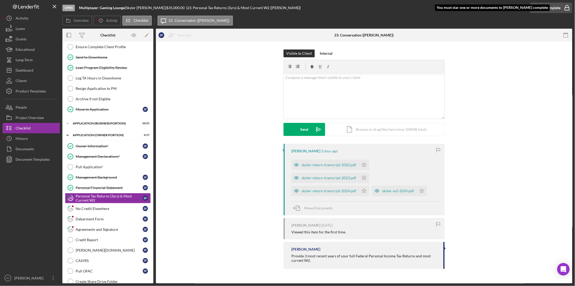
click at [547, 5] on div "Mark Complete" at bounding box center [548, 8] width 25 height 10
click at [327, 192] on div "skyler-return-transcript-2024.pdf" at bounding box center [329, 191] width 55 height 4
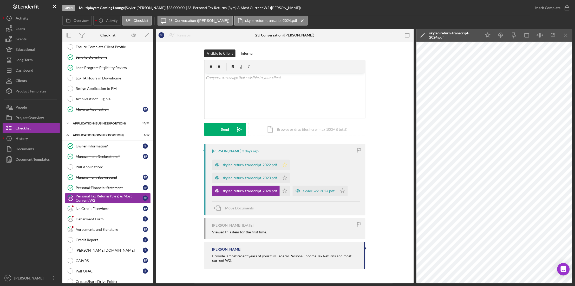
click at [284, 166] on icon "Icon/Star" at bounding box center [285, 164] width 10 height 10
click at [549, 13] on div "Mark Complete" at bounding box center [551, 8] width 42 height 16
click at [548, 8] on div "Mark Complete" at bounding box center [548, 8] width 25 height 10
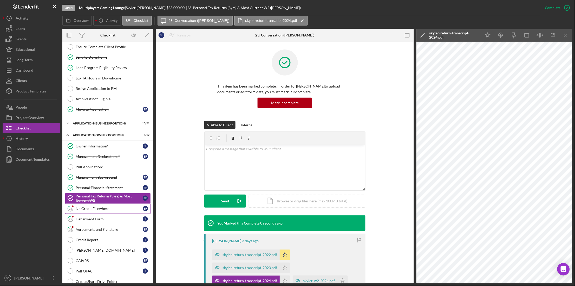
drag, startPoint x: 84, startPoint y: 211, endPoint x: 132, endPoint y: 213, distance: 47.9
click at [86, 210] on div "No Credit Elsewhere" at bounding box center [109, 208] width 67 height 4
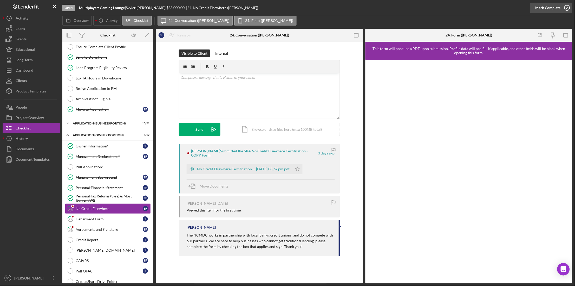
click at [549, 7] on div "Mark Complete" at bounding box center [548, 8] width 25 height 10
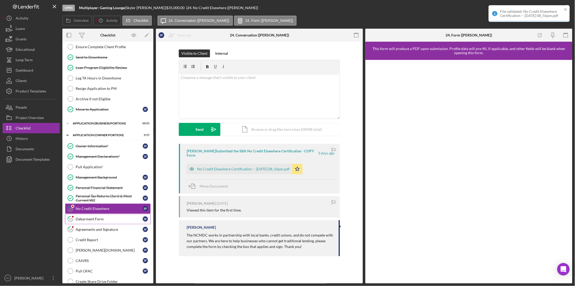
click at [94, 223] on link "25 Debarment Form S F" at bounding box center [108, 218] width 86 height 10
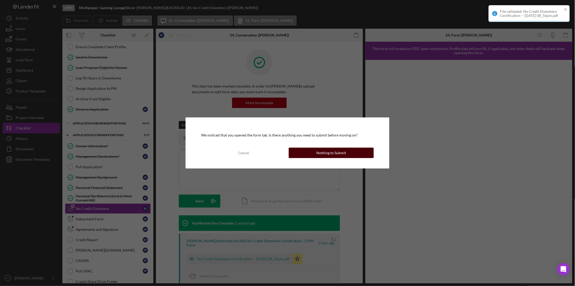
click at [315, 151] on button "Nothing to Submit" at bounding box center [331, 152] width 85 height 10
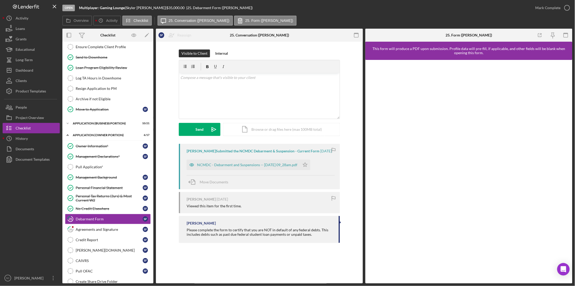
drag, startPoint x: 540, startPoint y: 11, endPoint x: 433, endPoint y: 59, distance: 117.3
click at [535, 13] on div "Mark Complete" at bounding box center [551, 8] width 42 height 16
click at [90, 233] on link "26 Agreements and Signature S F" at bounding box center [108, 229] width 86 height 10
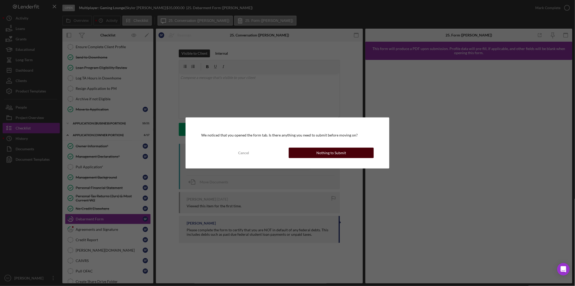
click at [354, 153] on button "Nothing to Submit" at bounding box center [331, 152] width 85 height 10
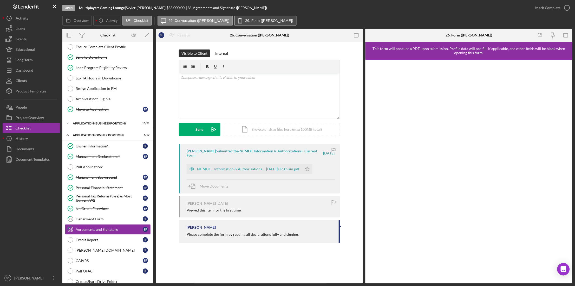
click at [250, 23] on button "26. Form ([PERSON_NAME])" at bounding box center [265, 21] width 62 height 10
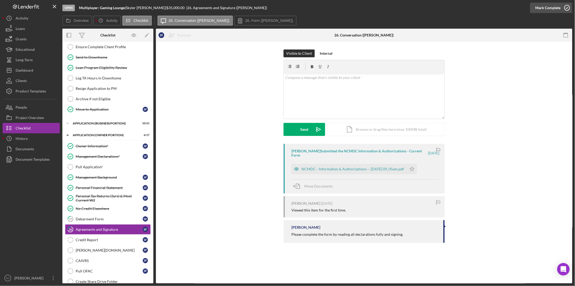
click at [538, 8] on div "Mark Complete" at bounding box center [548, 8] width 25 height 10
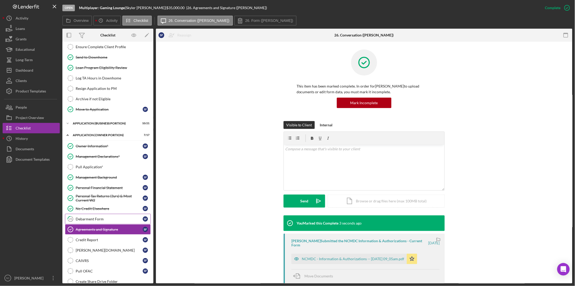
click at [106, 221] on div "Debarment Form" at bounding box center [109, 219] width 67 height 4
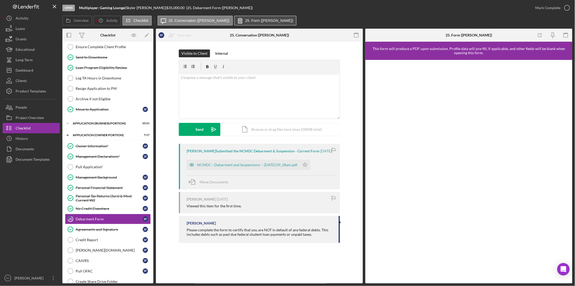
click at [248, 21] on label "25. Form ([PERSON_NAME])" at bounding box center [269, 20] width 48 height 4
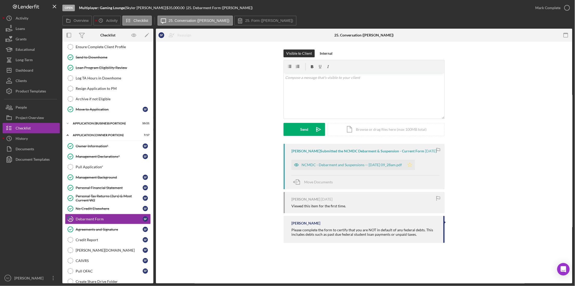
click at [415, 164] on icon "Icon/Star" at bounding box center [410, 164] width 10 height 10
click at [542, 7] on div "Mark Complete" at bounding box center [548, 8] width 25 height 10
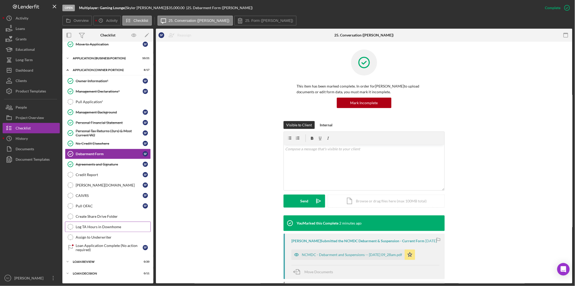
scroll to position [186, 0]
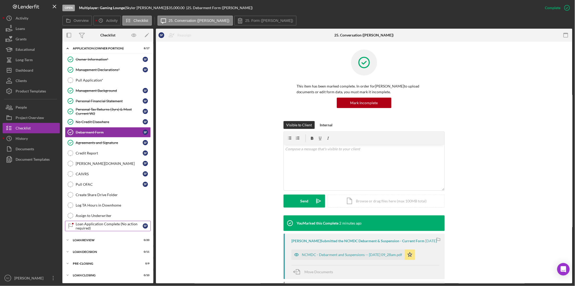
click at [94, 224] on div "Loan Application Complete (No action required)" at bounding box center [109, 226] width 67 height 8
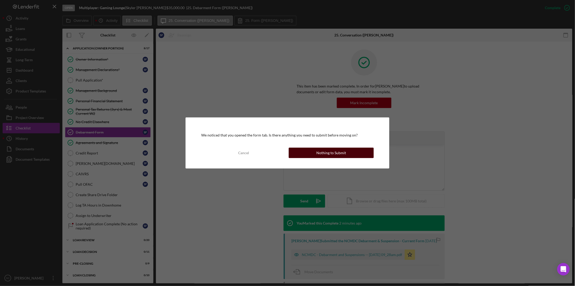
click at [343, 154] on div "Nothing to Submit" at bounding box center [331, 152] width 30 height 10
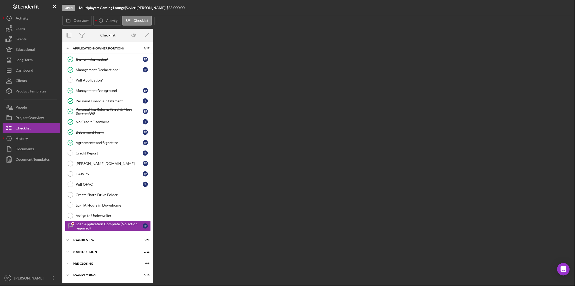
scroll to position [186, 0]
click at [86, 216] on div "Assign to Underwriter" at bounding box center [113, 215] width 75 height 4
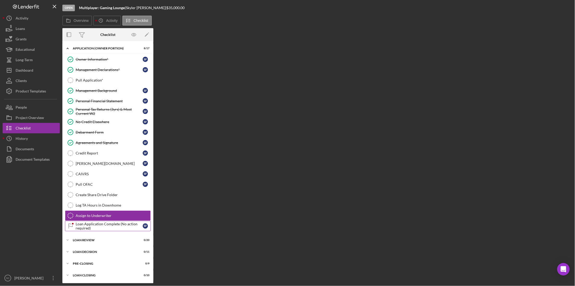
click at [88, 221] on link "Loan Application Complete (No action required) Loan Application Complete (No ac…" at bounding box center [108, 226] width 86 height 10
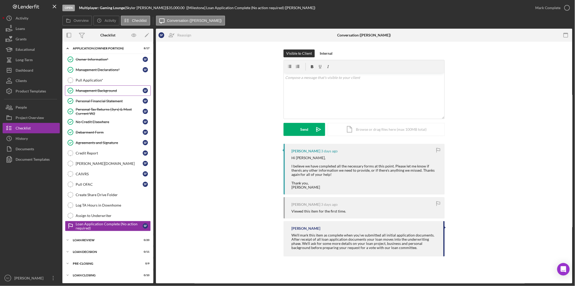
click at [97, 90] on div "Management Background" at bounding box center [109, 90] width 67 height 4
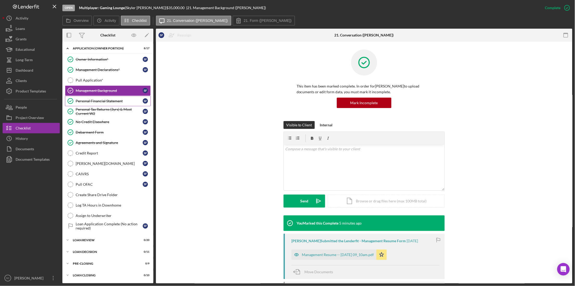
click at [96, 101] on div "Personal Financial Statement" at bounding box center [109, 101] width 67 height 4
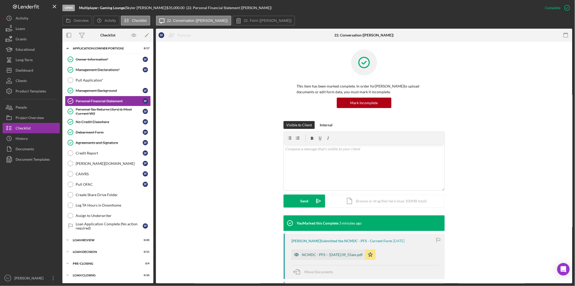
click at [320, 253] on div "NCMDC - PFS -- [DATE] 09_55am.pdf" at bounding box center [332, 254] width 61 height 4
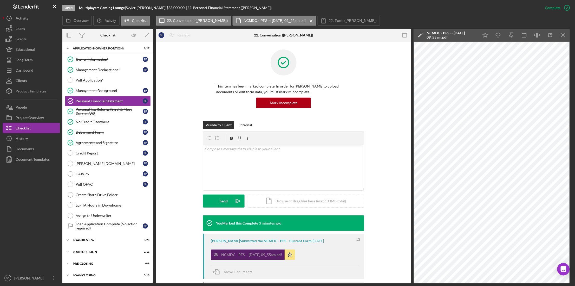
click at [320, 253] on div "NCMDC - PFS -- [DATE] 09_55am.pdf Icon/Star" at bounding box center [285, 253] width 148 height 13
